Goal: Answer question/provide support: Answer question/provide support

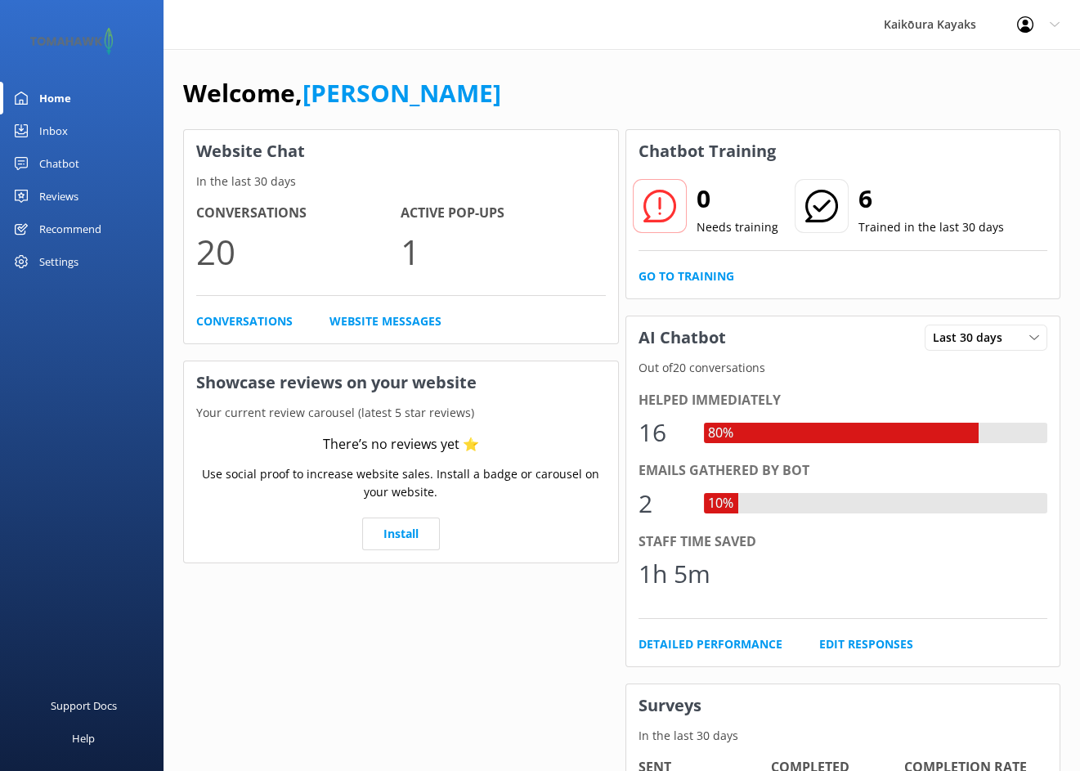
click at [51, 160] on div "Chatbot" at bounding box center [59, 163] width 40 height 33
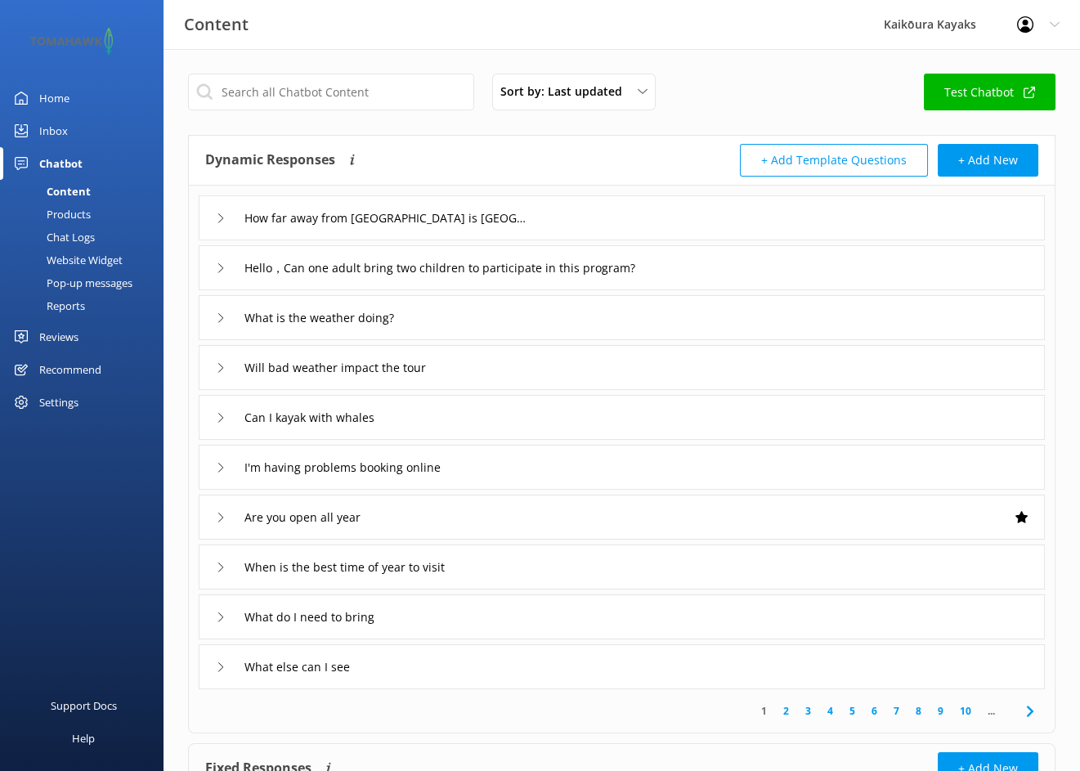
click at [73, 233] on div "Chat Logs" at bounding box center [52, 237] width 85 height 23
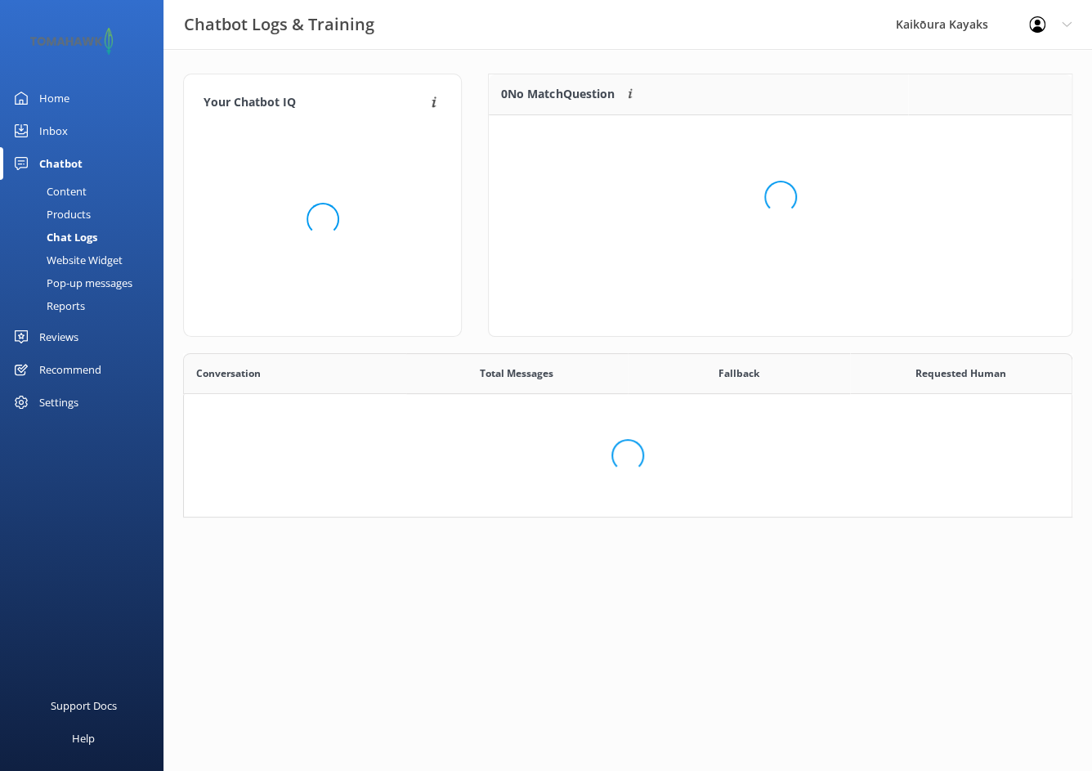
scroll to position [561, 864]
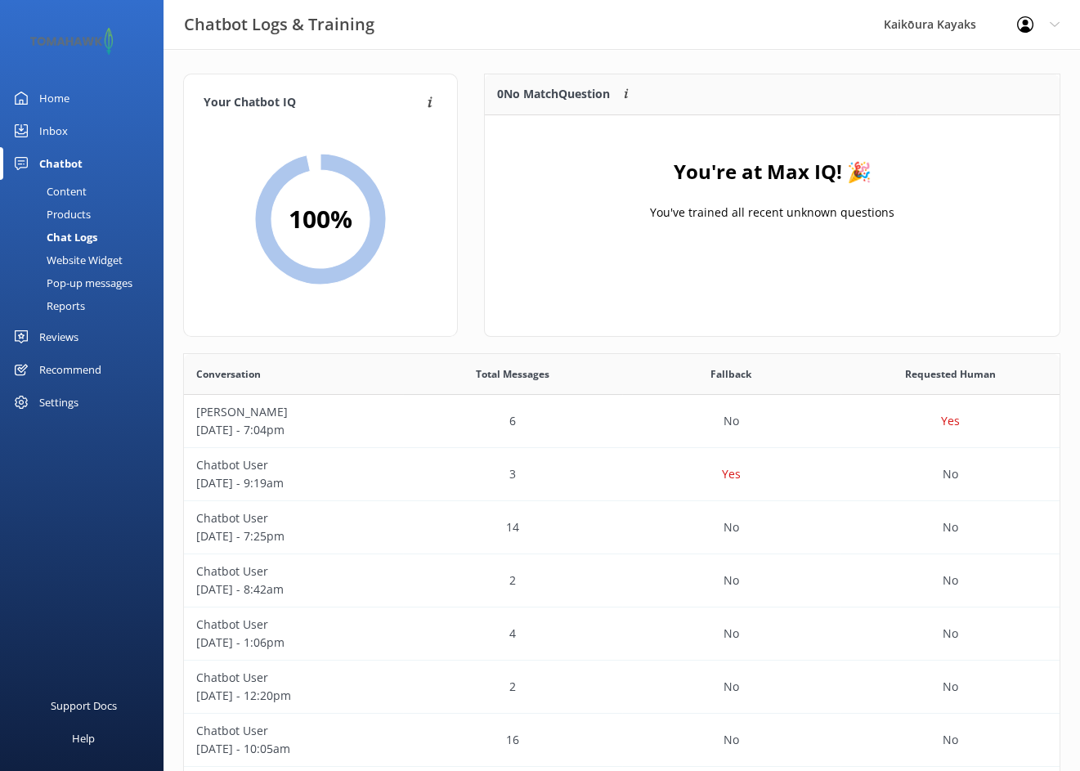
click at [47, 126] on div "Inbox" at bounding box center [53, 130] width 29 height 33
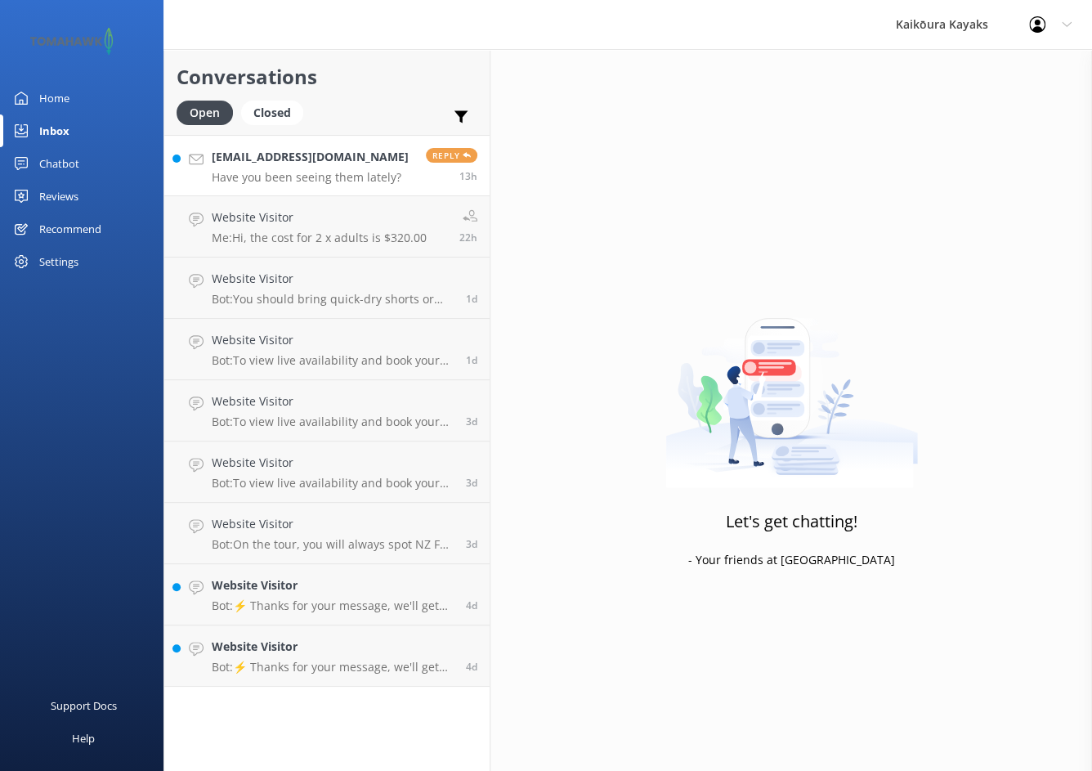
click at [332, 161] on h4 "[EMAIL_ADDRESS][DOMAIN_NAME]" at bounding box center [310, 157] width 197 height 18
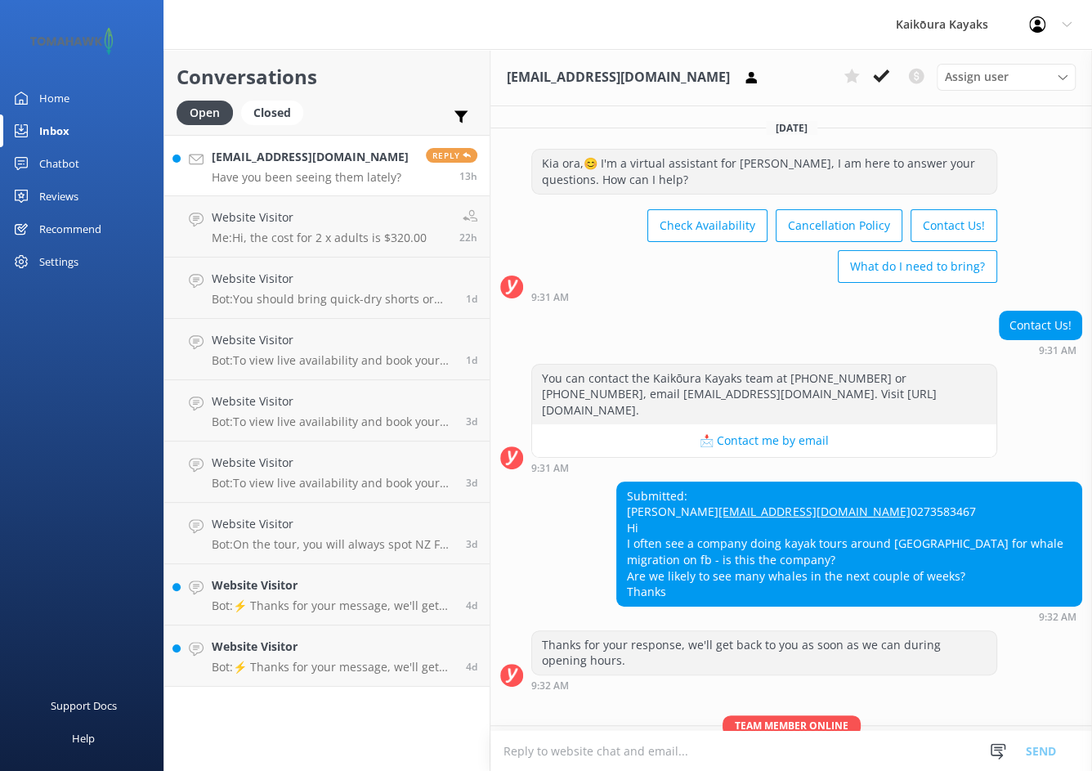
scroll to position [209, 0]
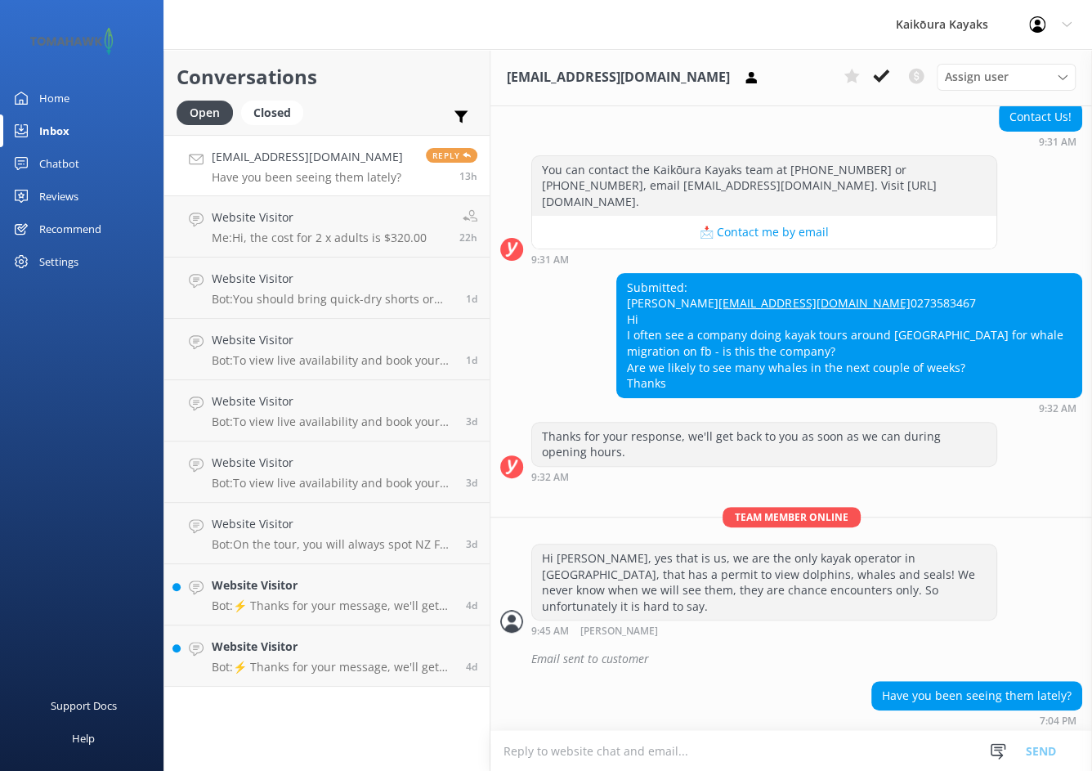
click at [669, 752] on textarea at bounding box center [792, 751] width 602 height 40
paste textarea "juvenile humpback whale"
type textarea "Morning we seen a juvenile humpback whale [DATE]:)"
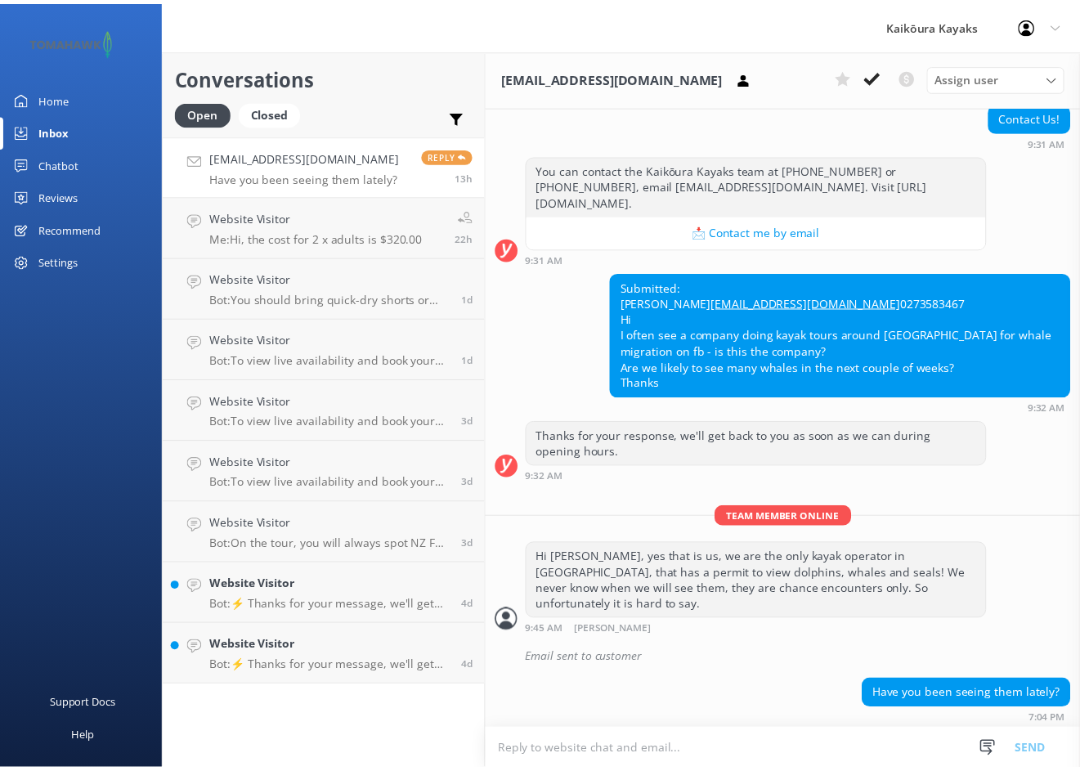
scroll to position [304, 0]
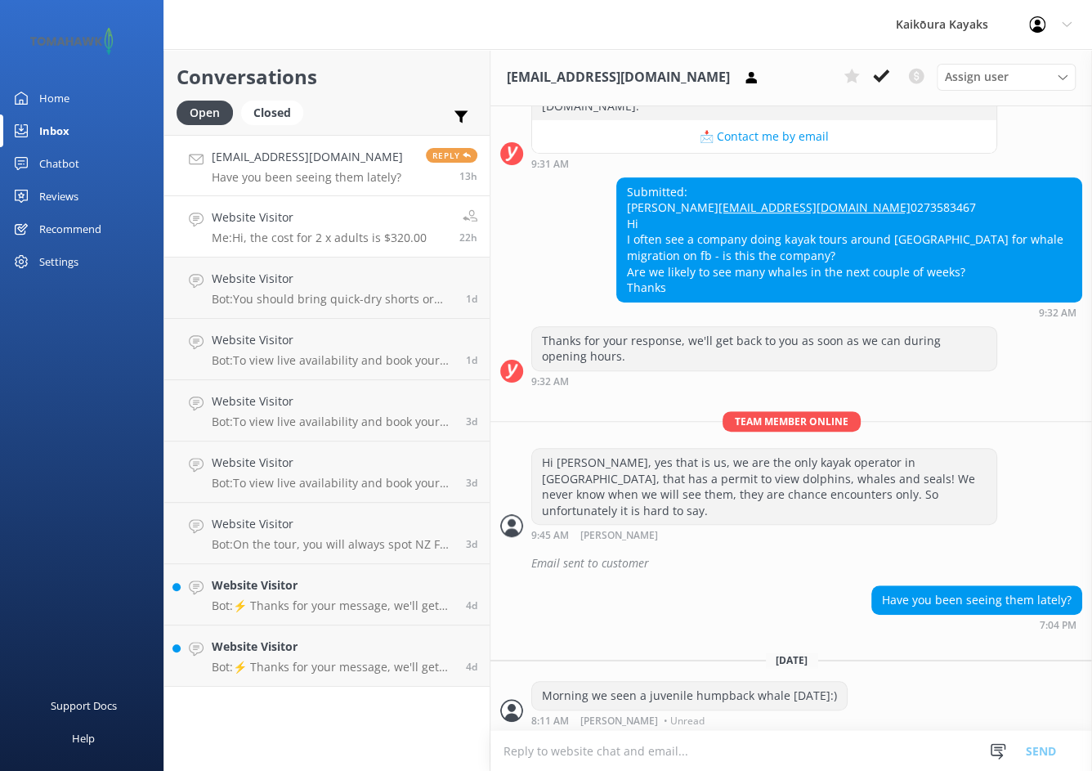
click at [278, 238] on p "Me: Hi, the cost for 2 x adults is $320.00" at bounding box center [319, 238] width 215 height 15
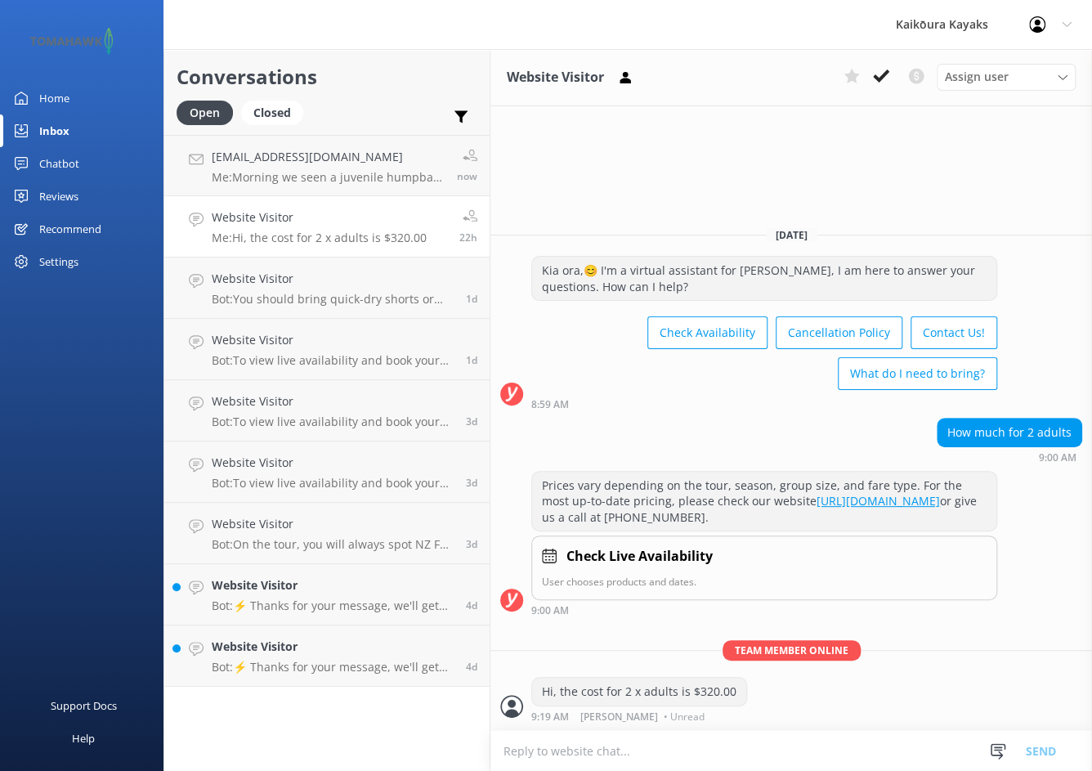
click at [59, 163] on div "Chatbot" at bounding box center [59, 163] width 40 height 33
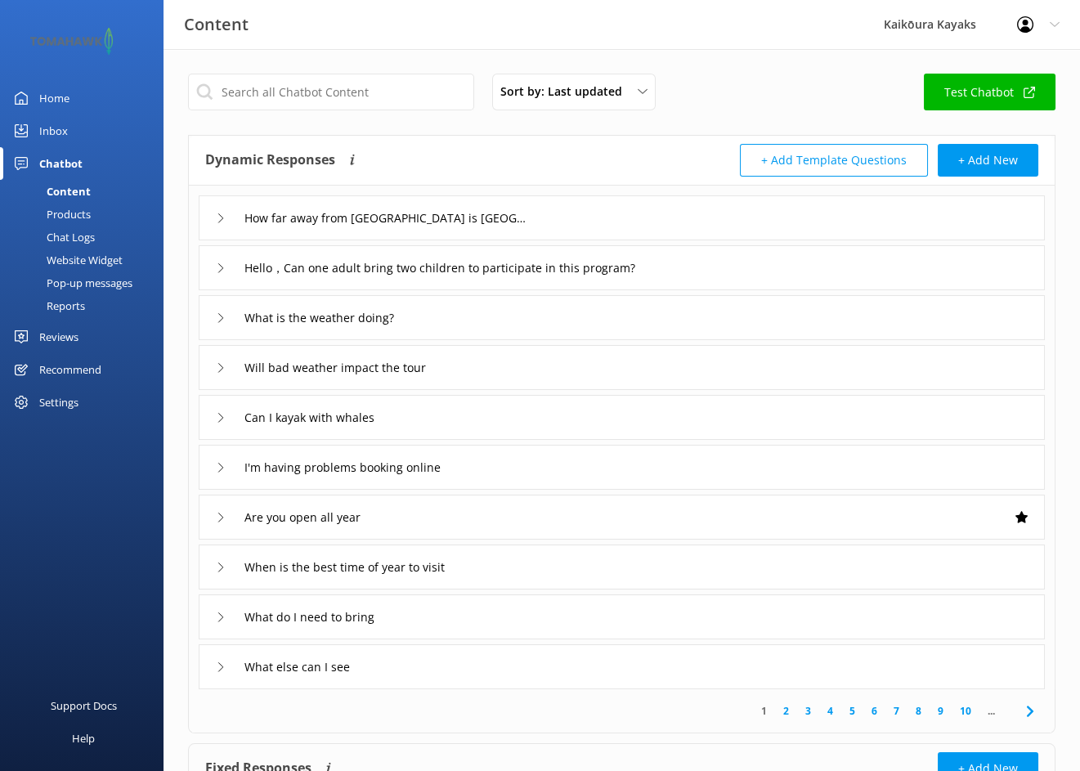
click at [69, 234] on div "Chat Logs" at bounding box center [52, 237] width 85 height 23
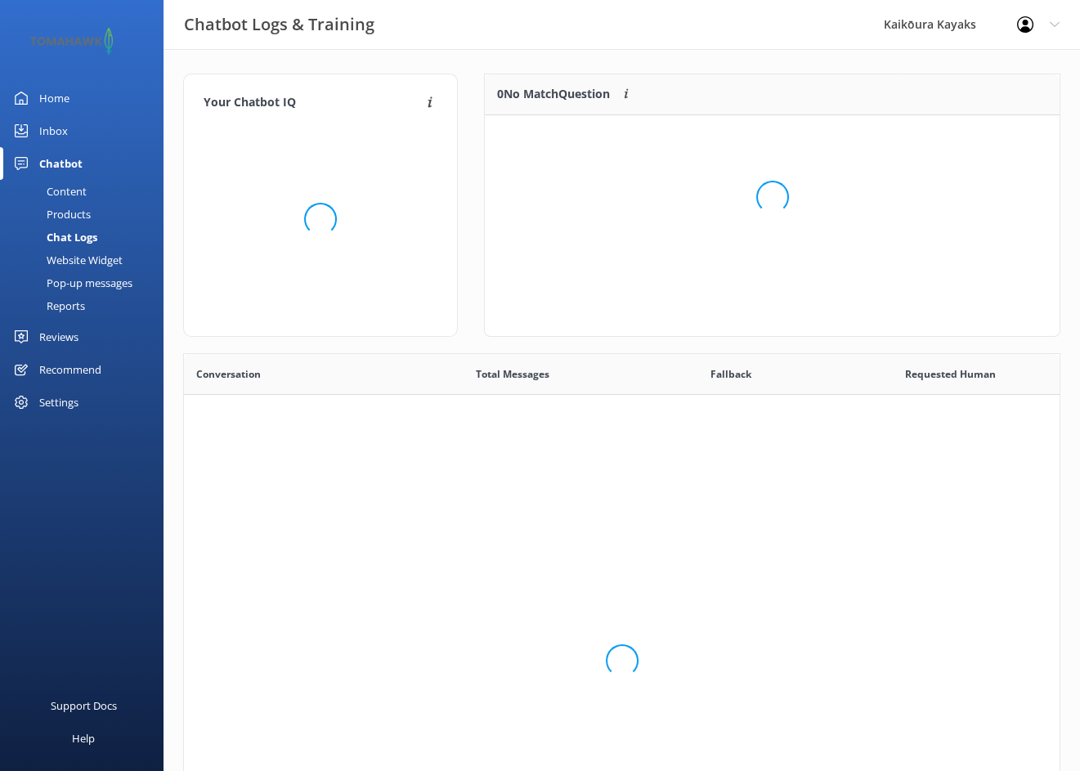
scroll to position [561, 864]
